Goal: Find specific page/section: Find specific page/section

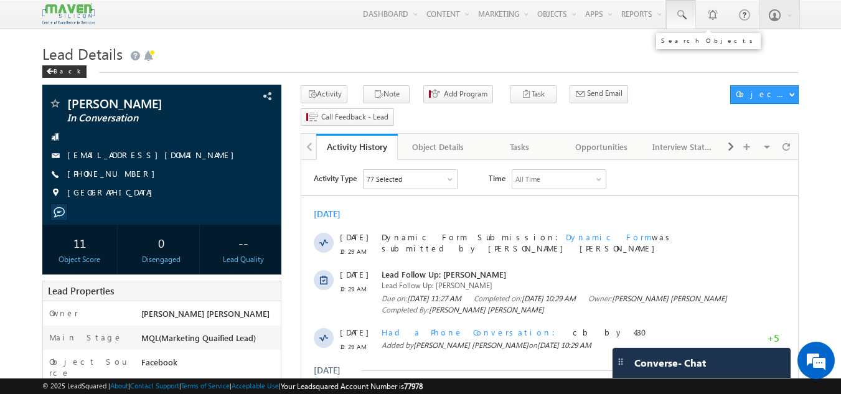
click at [692, 17] on link at bounding box center [681, 14] width 30 height 29
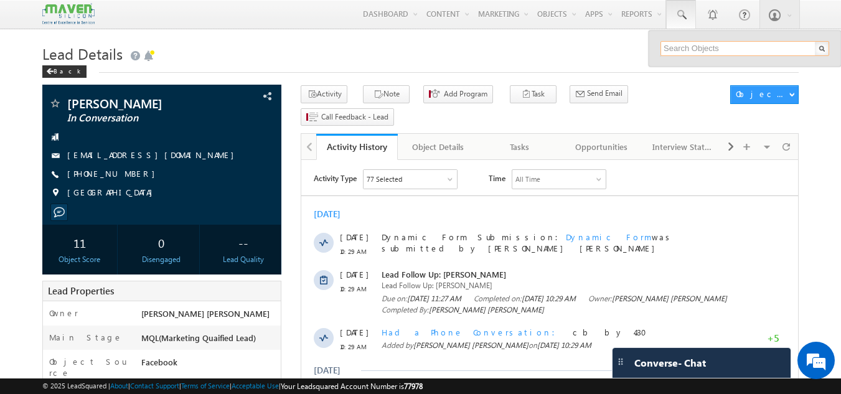
click at [685, 55] on input "text" at bounding box center [744, 48] width 169 height 15
paste input "94806 47001"
click at [686, 47] on input "94806 47001" at bounding box center [744, 48] width 169 height 15
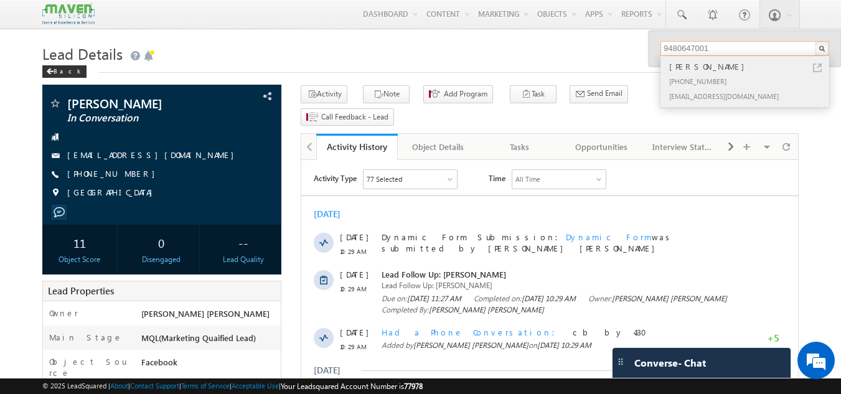
type input "9480647001"
click at [702, 68] on div "[PERSON_NAME]" at bounding box center [749, 67] width 167 height 14
